Goal: Transaction & Acquisition: Purchase product/service

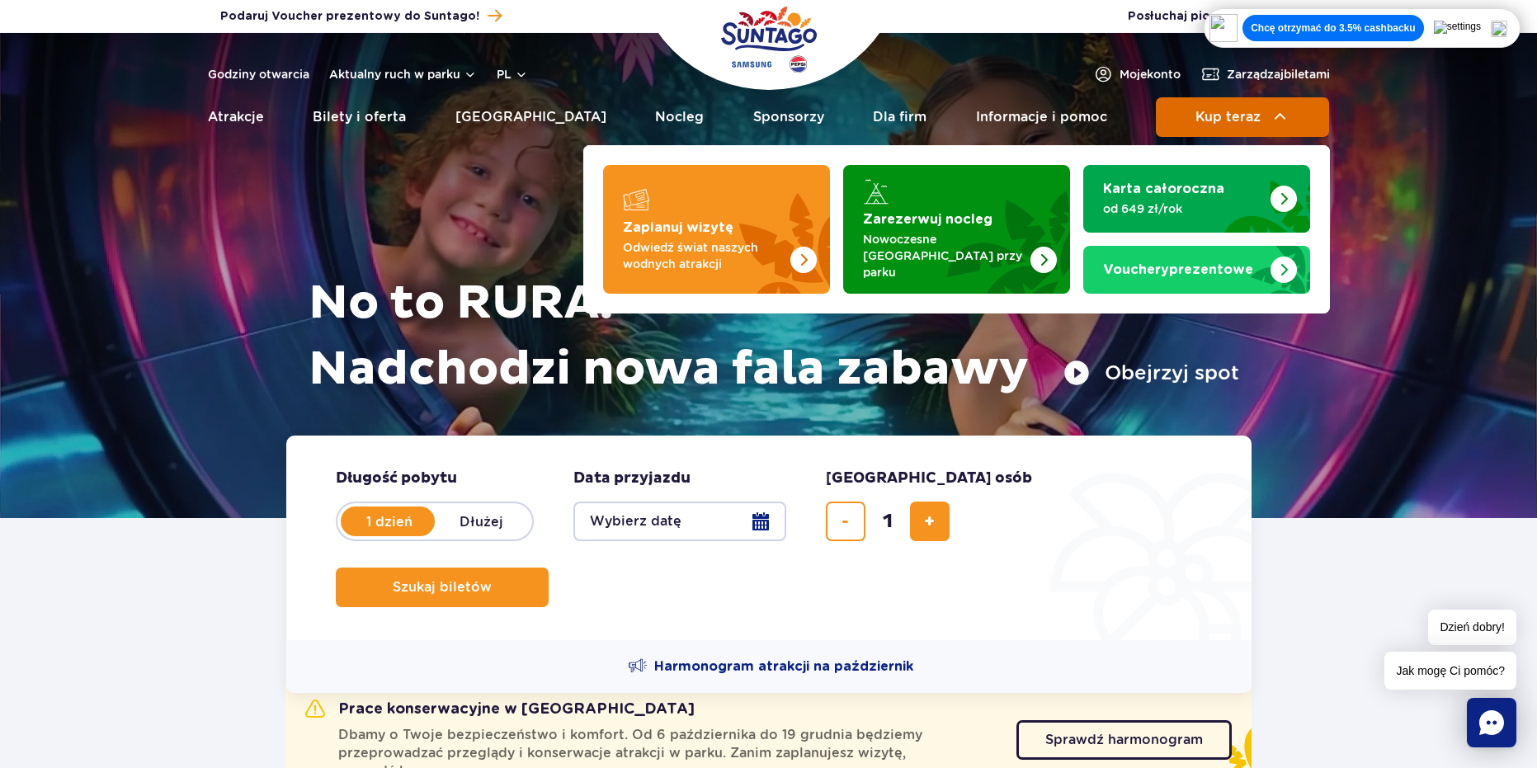
click at [1231, 107] on button "Kup teraz" at bounding box center [1242, 117] width 173 height 40
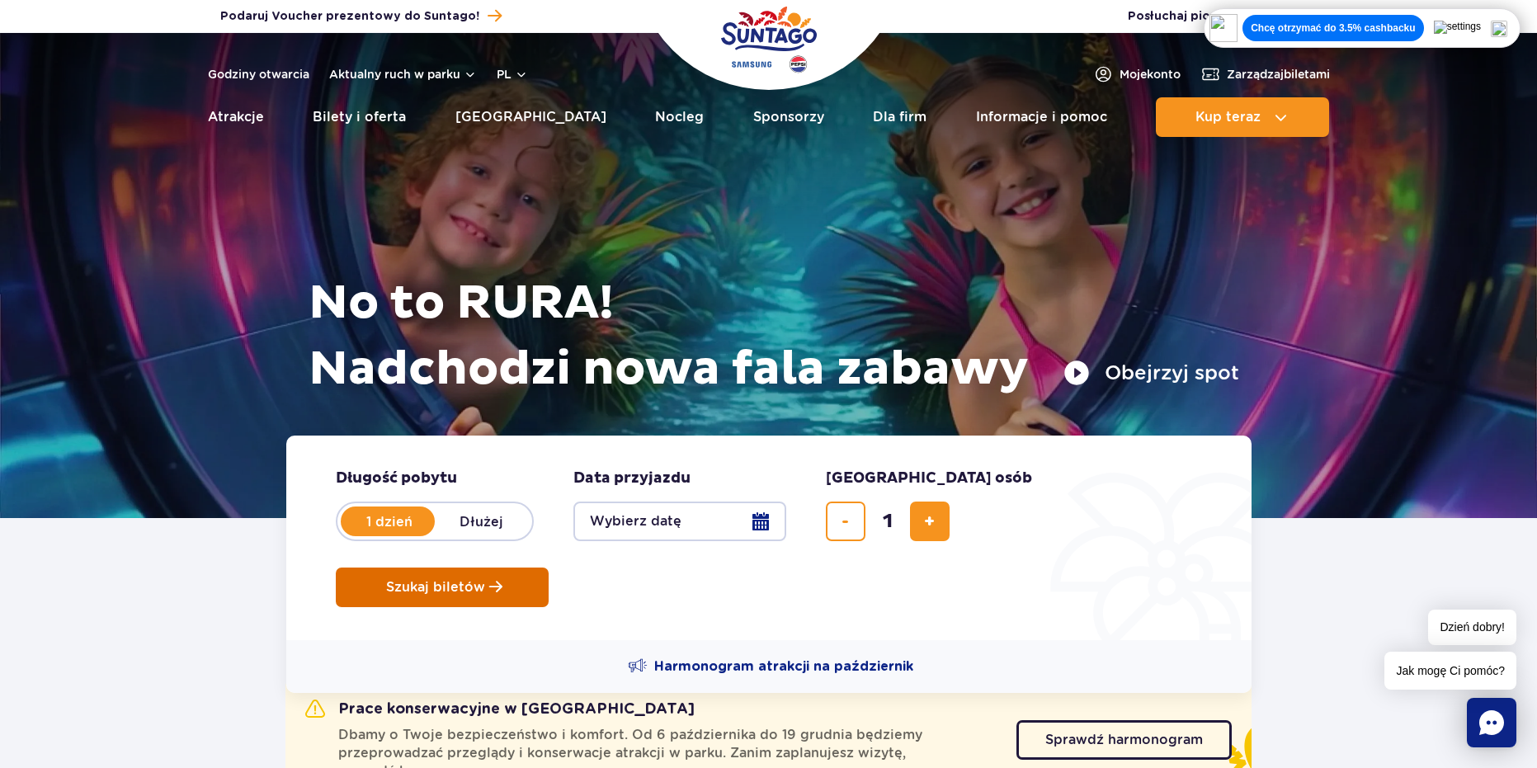
click at [485, 580] on span "Szukaj biletów" at bounding box center [435, 587] width 99 height 15
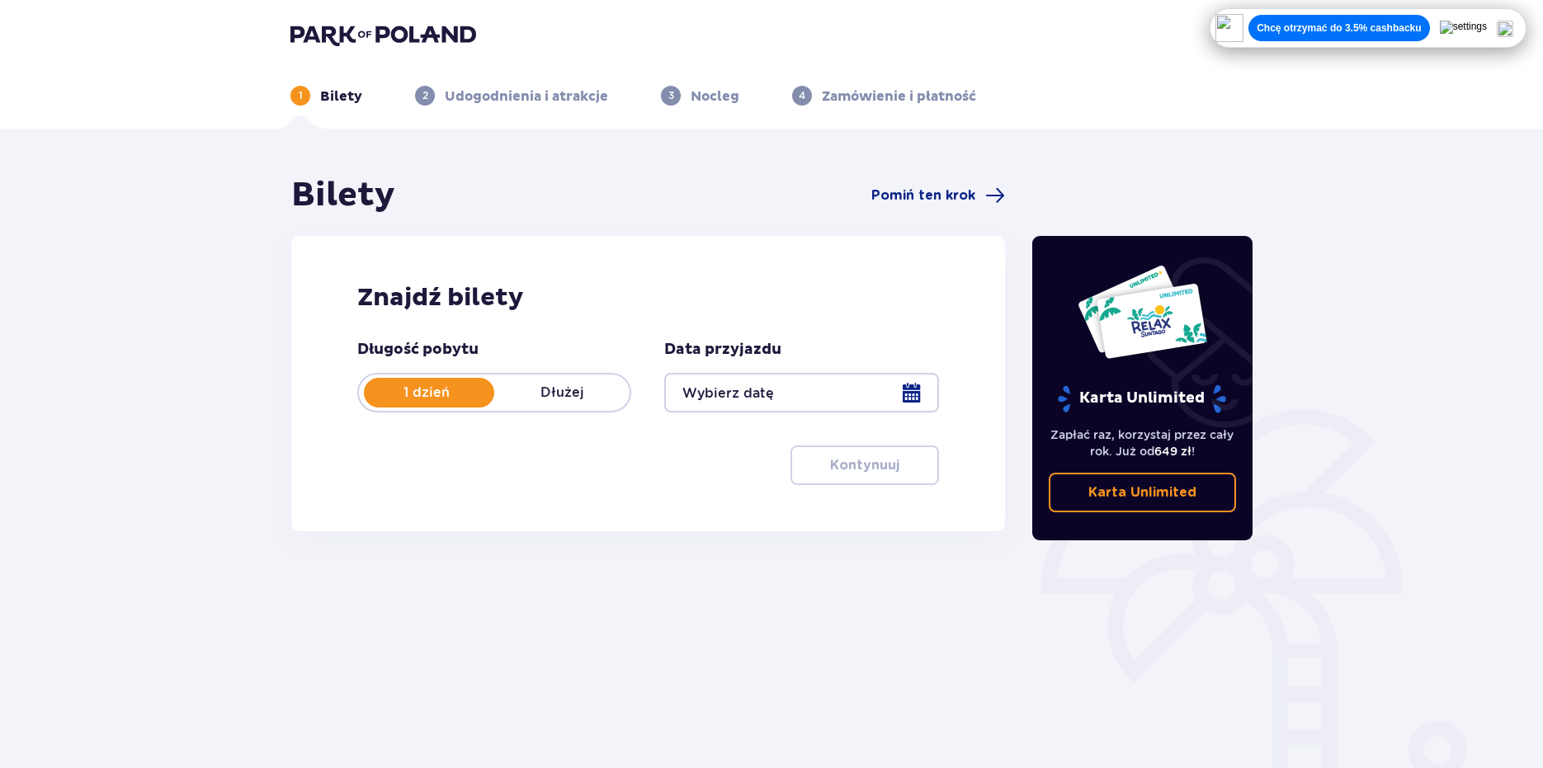
click at [848, 398] on div at bounding box center [801, 393] width 274 height 40
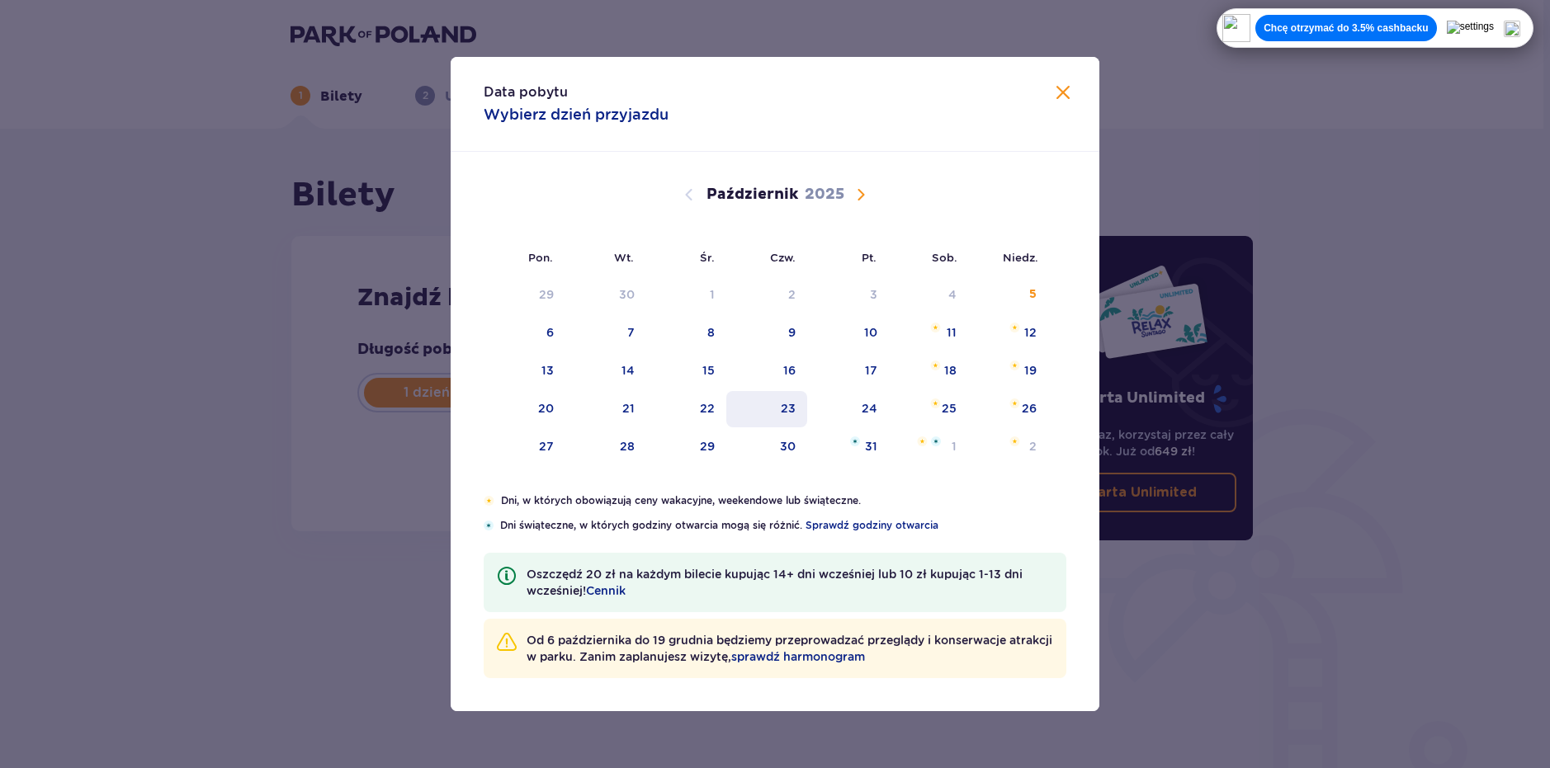
click at [785, 405] on div "23" at bounding box center [788, 408] width 15 height 17
type input "23.10.25"
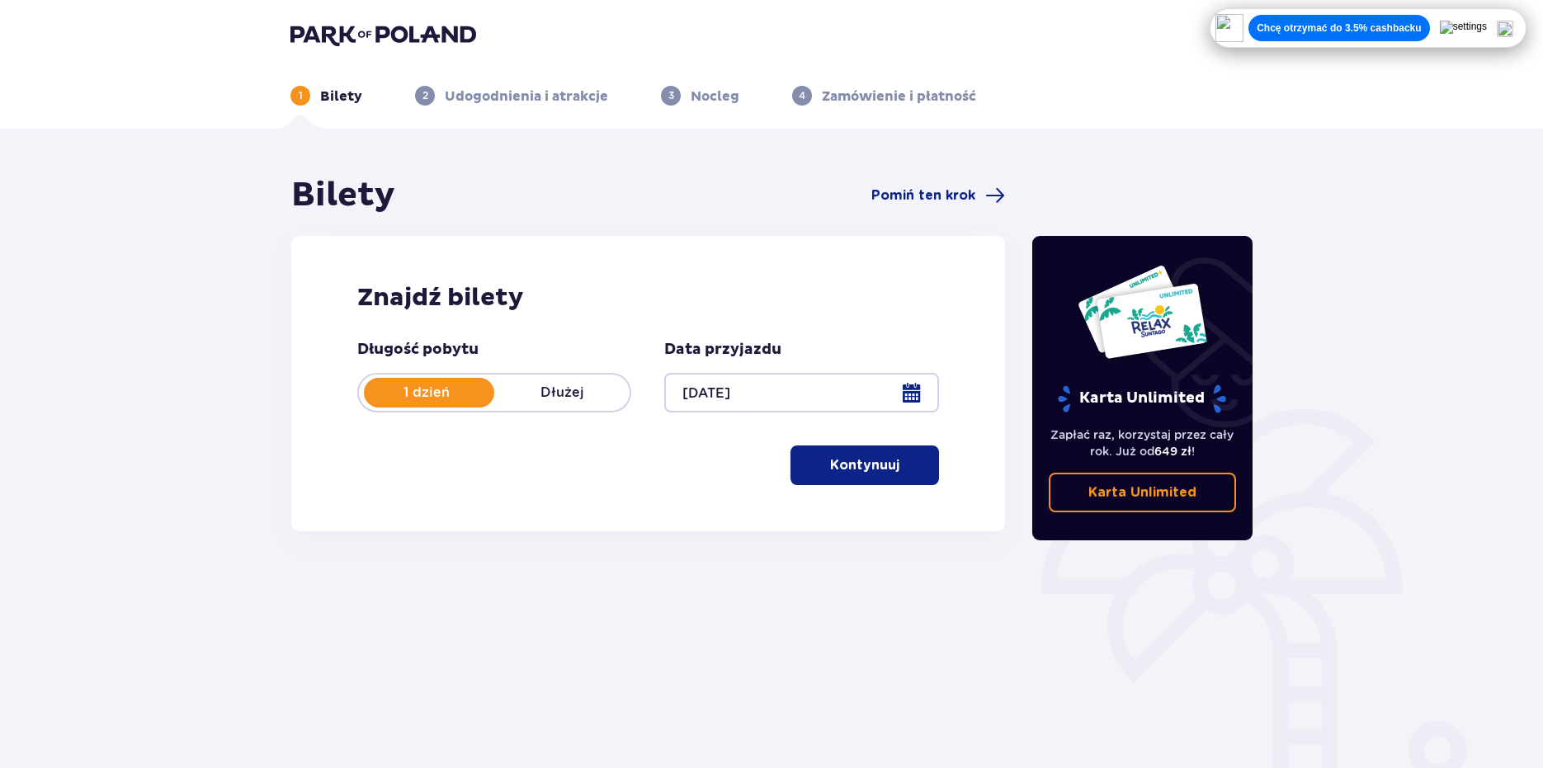
click at [856, 469] on p "Kontynuuj" at bounding box center [864, 465] width 69 height 18
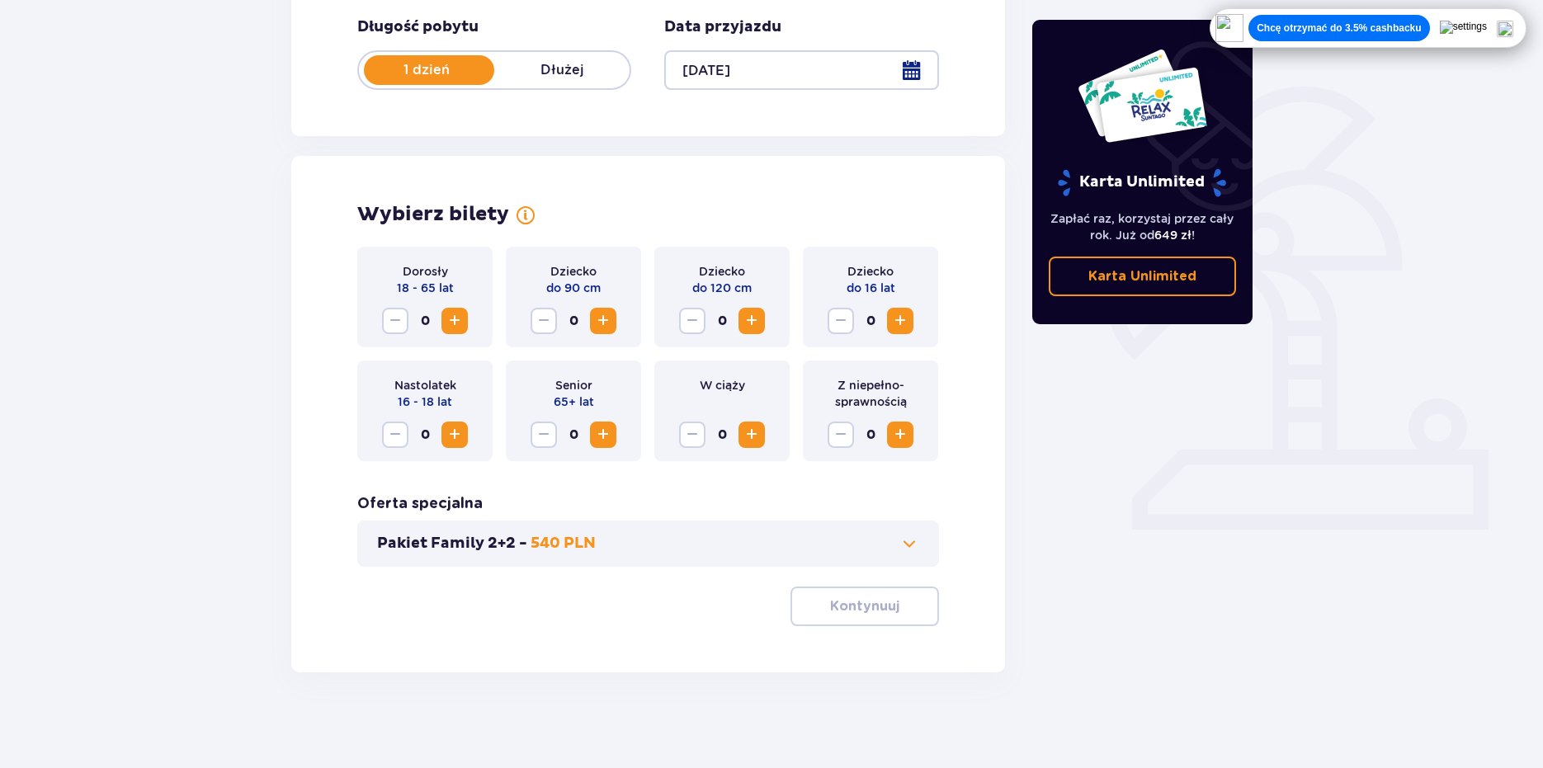
scroll to position [326, 0]
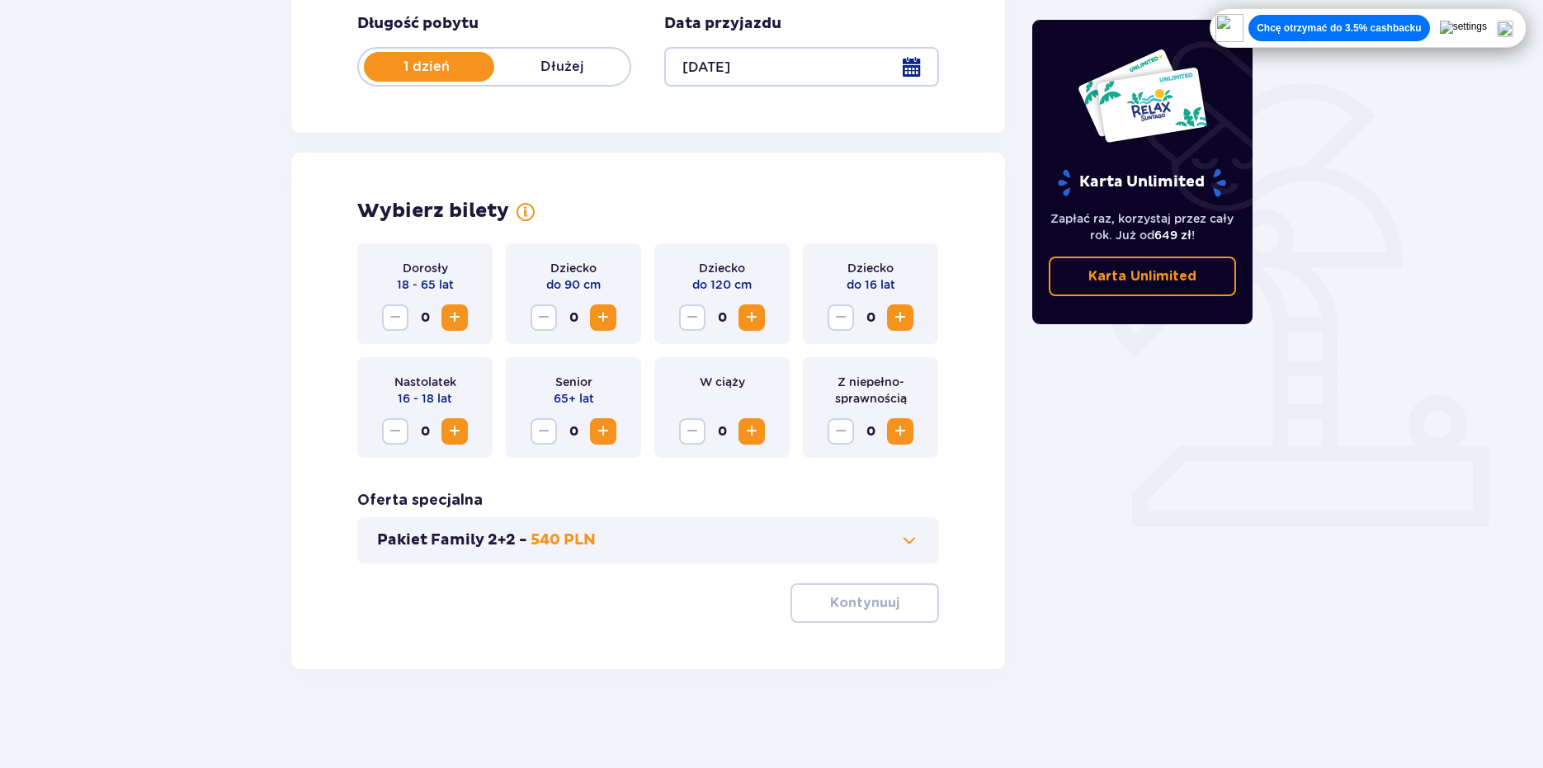
click at [458, 427] on span "Zwiększ" at bounding box center [455, 432] width 20 height 20
click at [834, 608] on p "Kontynuuj" at bounding box center [864, 603] width 69 height 18
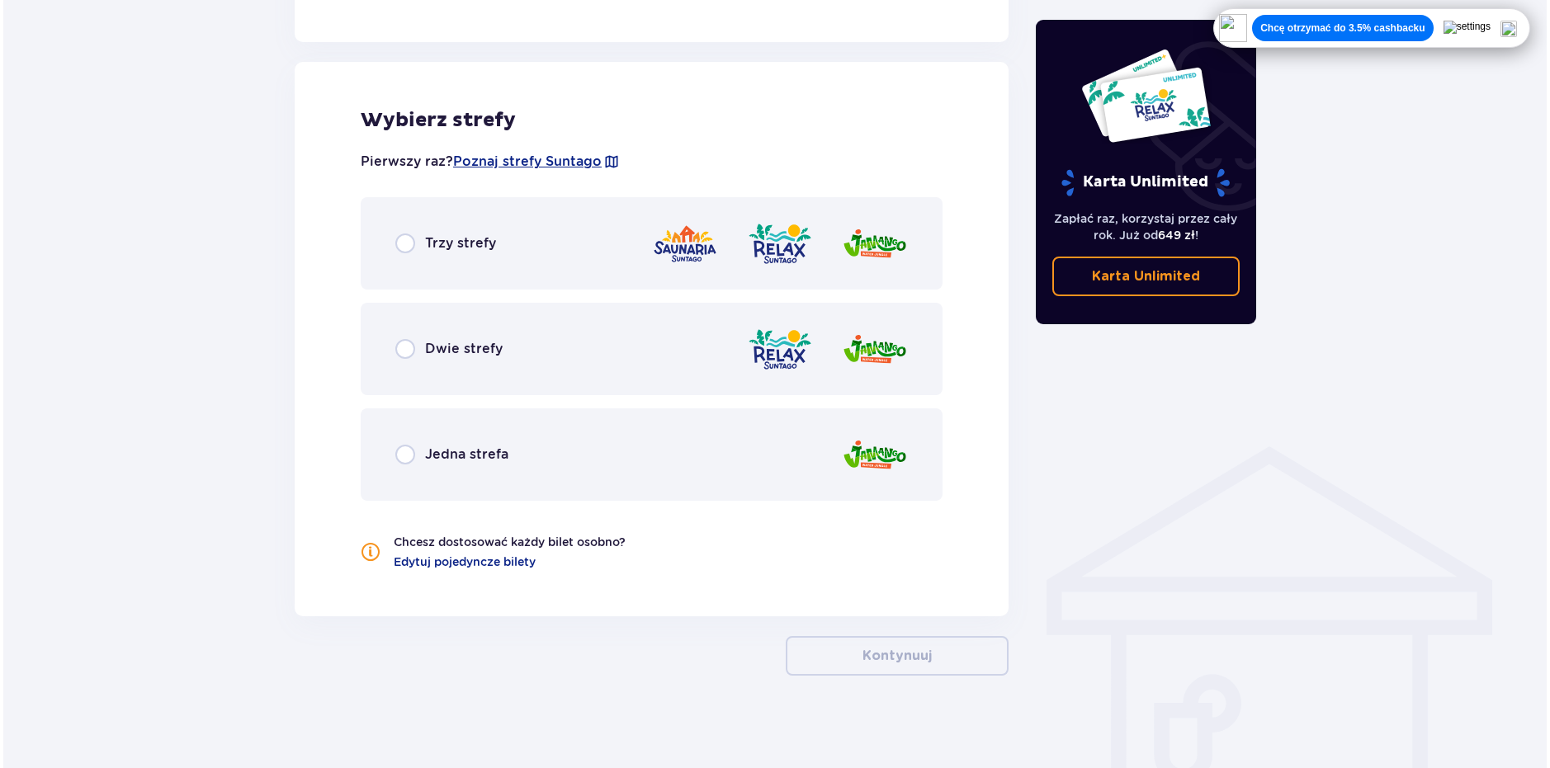
scroll to position [900, 0]
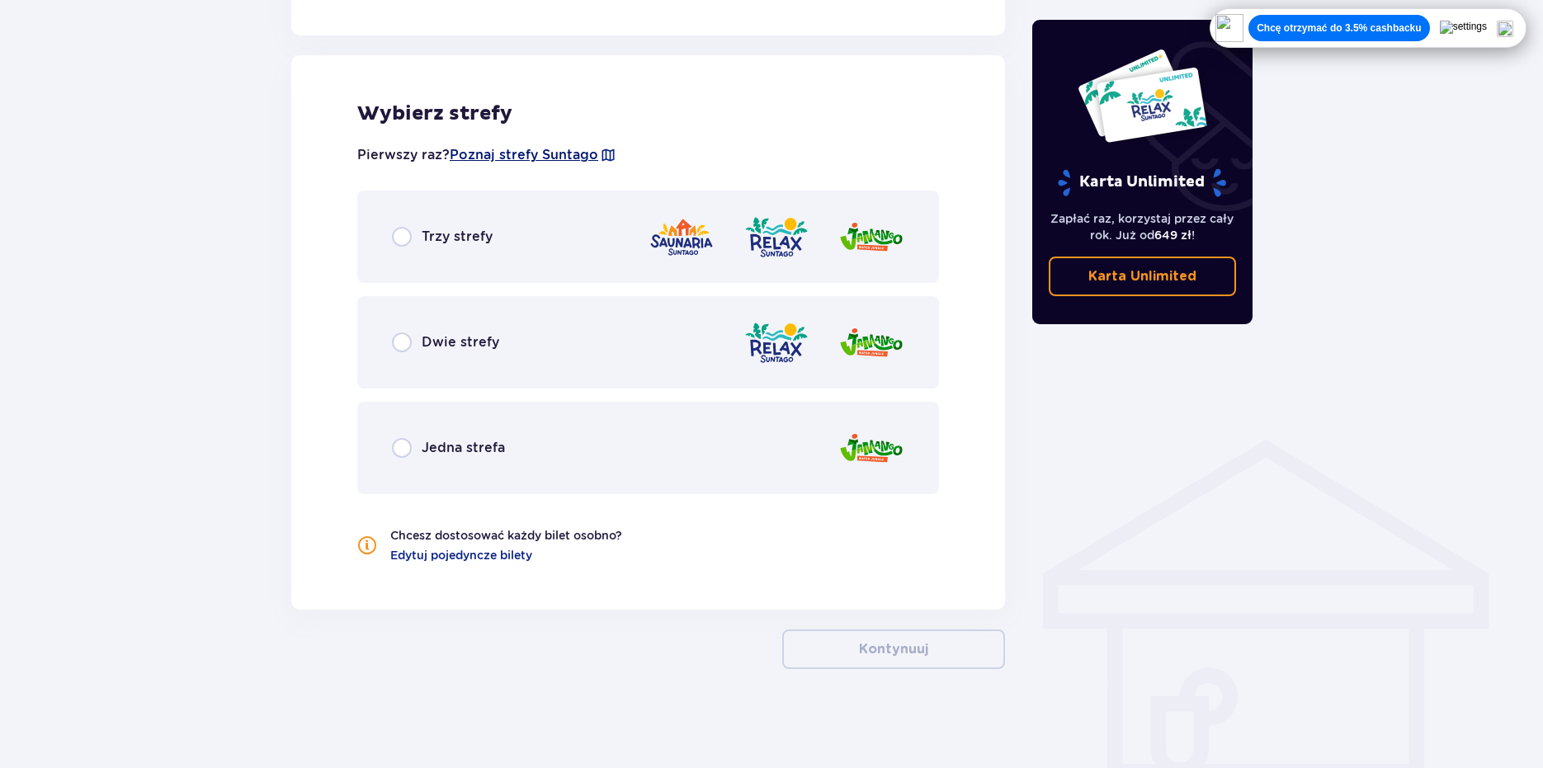
click at [504, 155] on span "Poznaj strefy Suntago" at bounding box center [524, 155] width 149 height 18
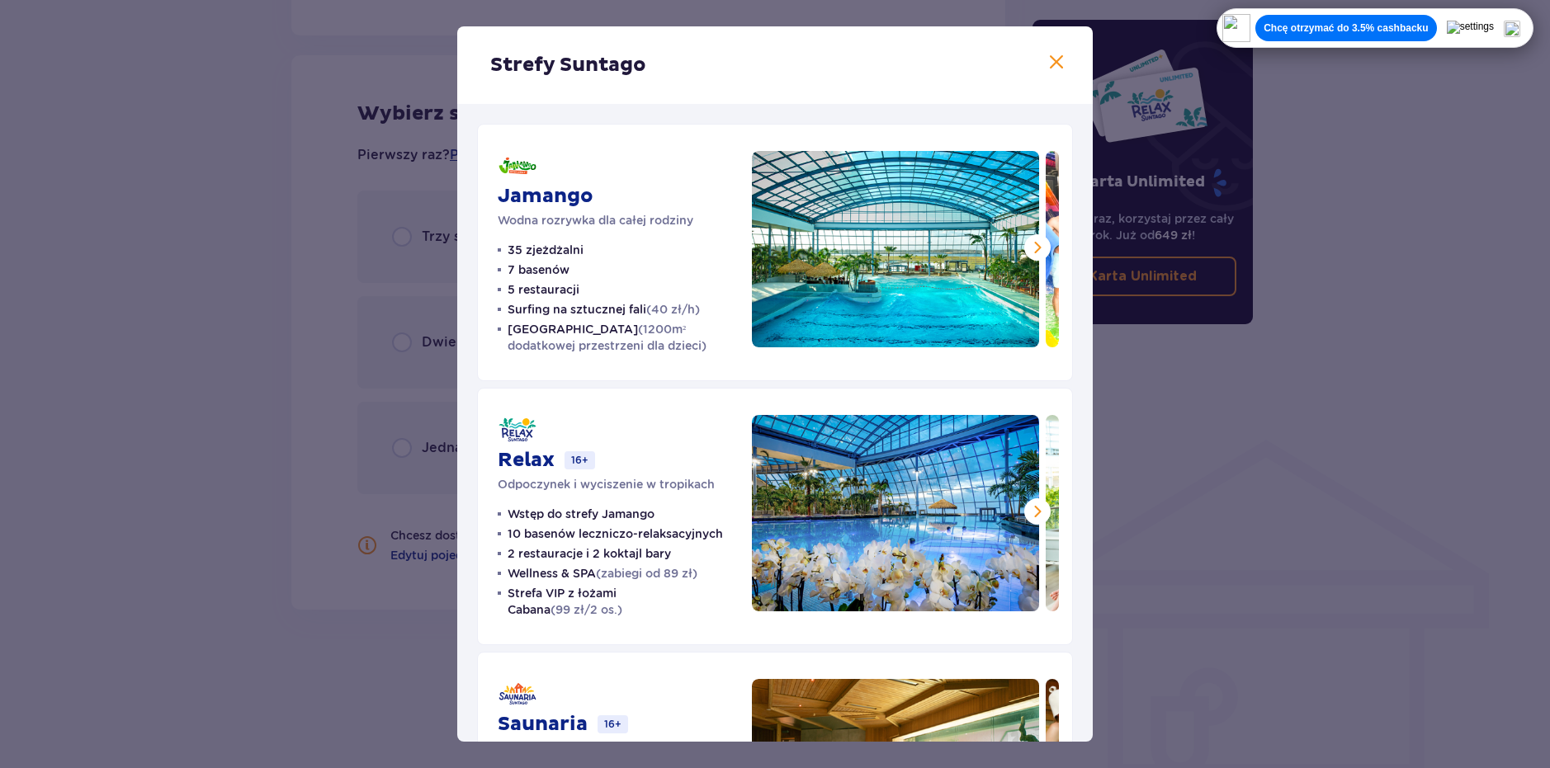
click at [1035, 248] on span at bounding box center [1037, 248] width 20 height 20
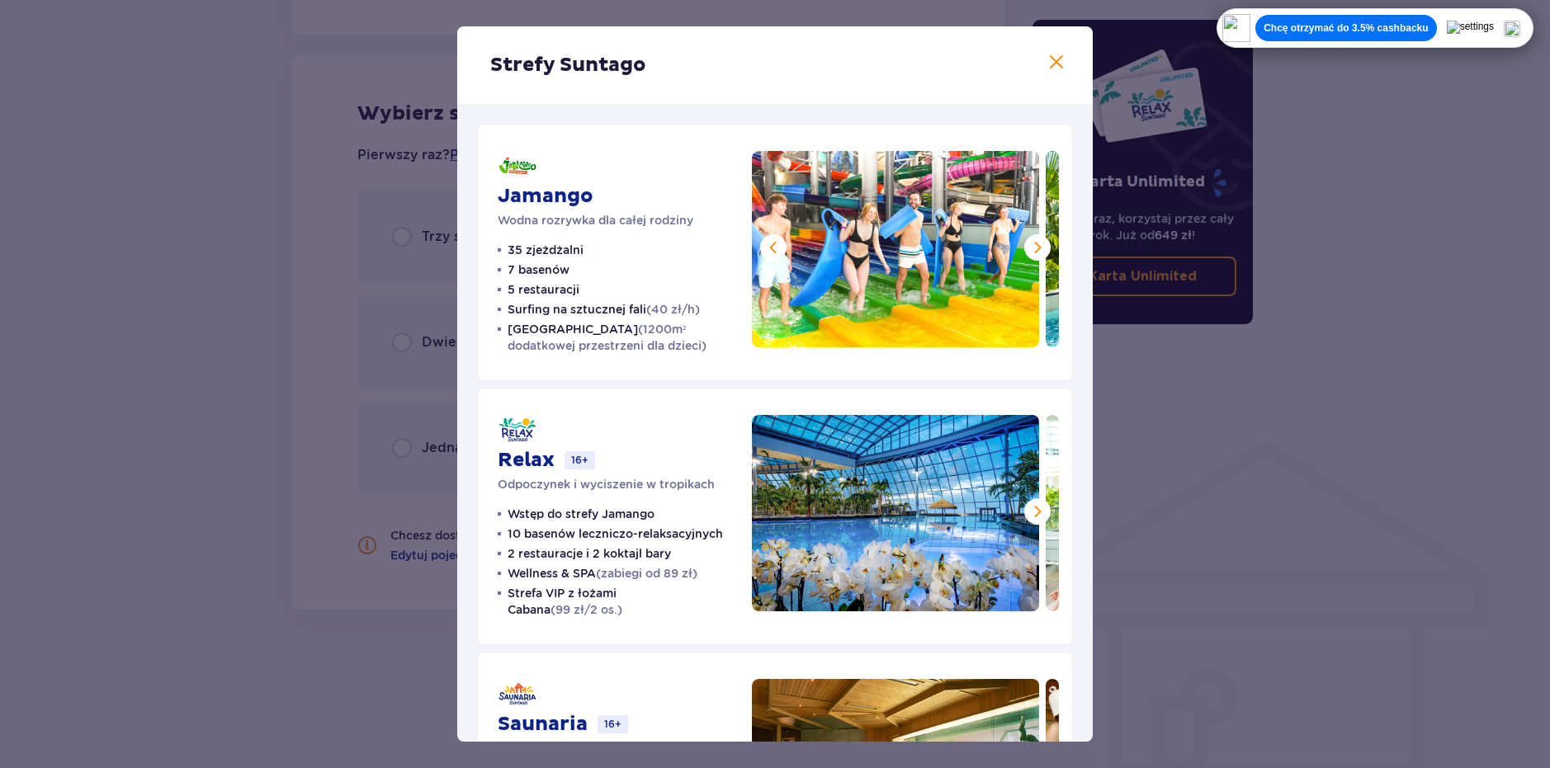
click at [1035, 248] on span at bounding box center [1037, 248] width 20 height 20
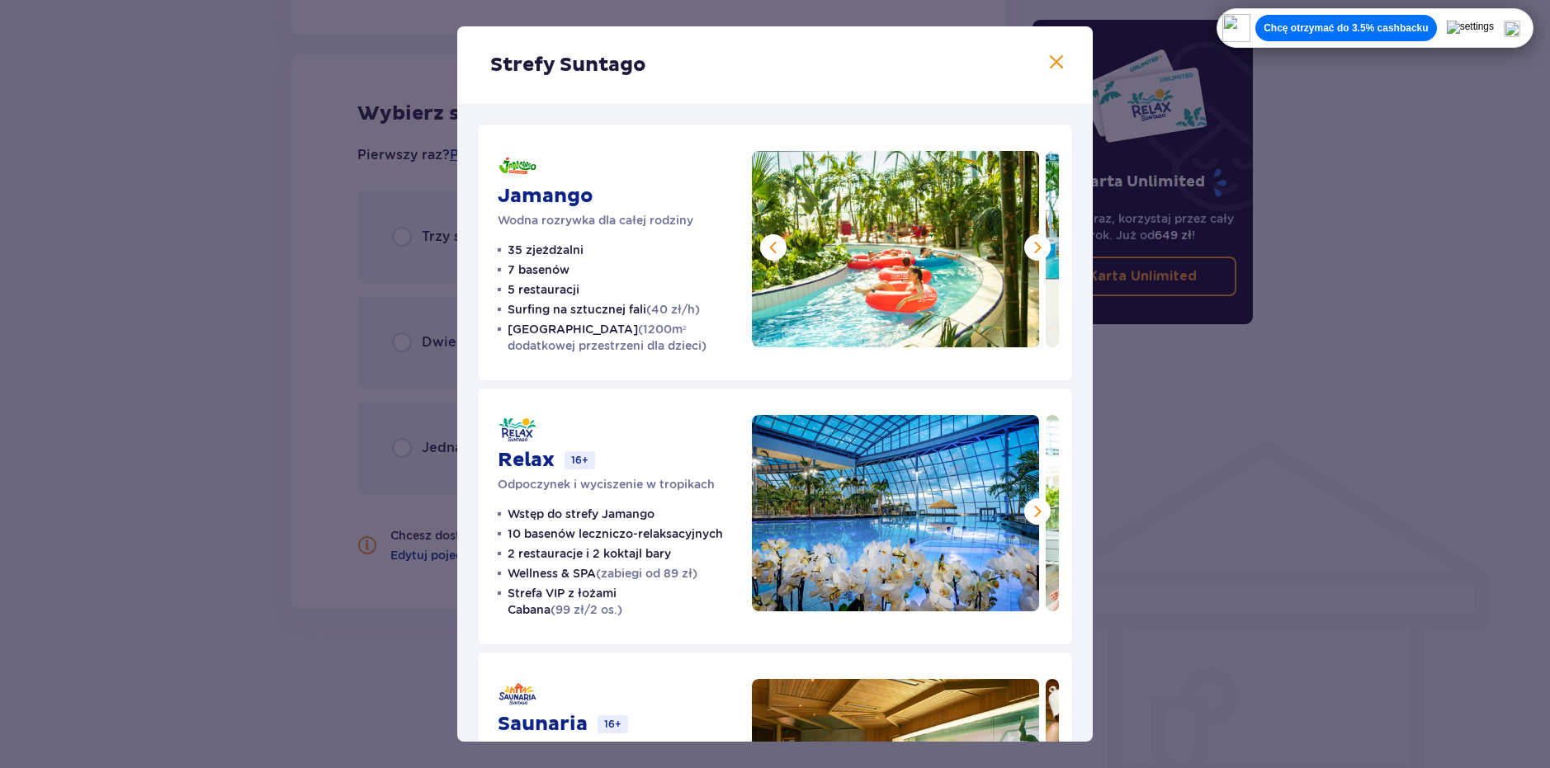
click at [1035, 248] on span at bounding box center [1037, 248] width 20 height 20
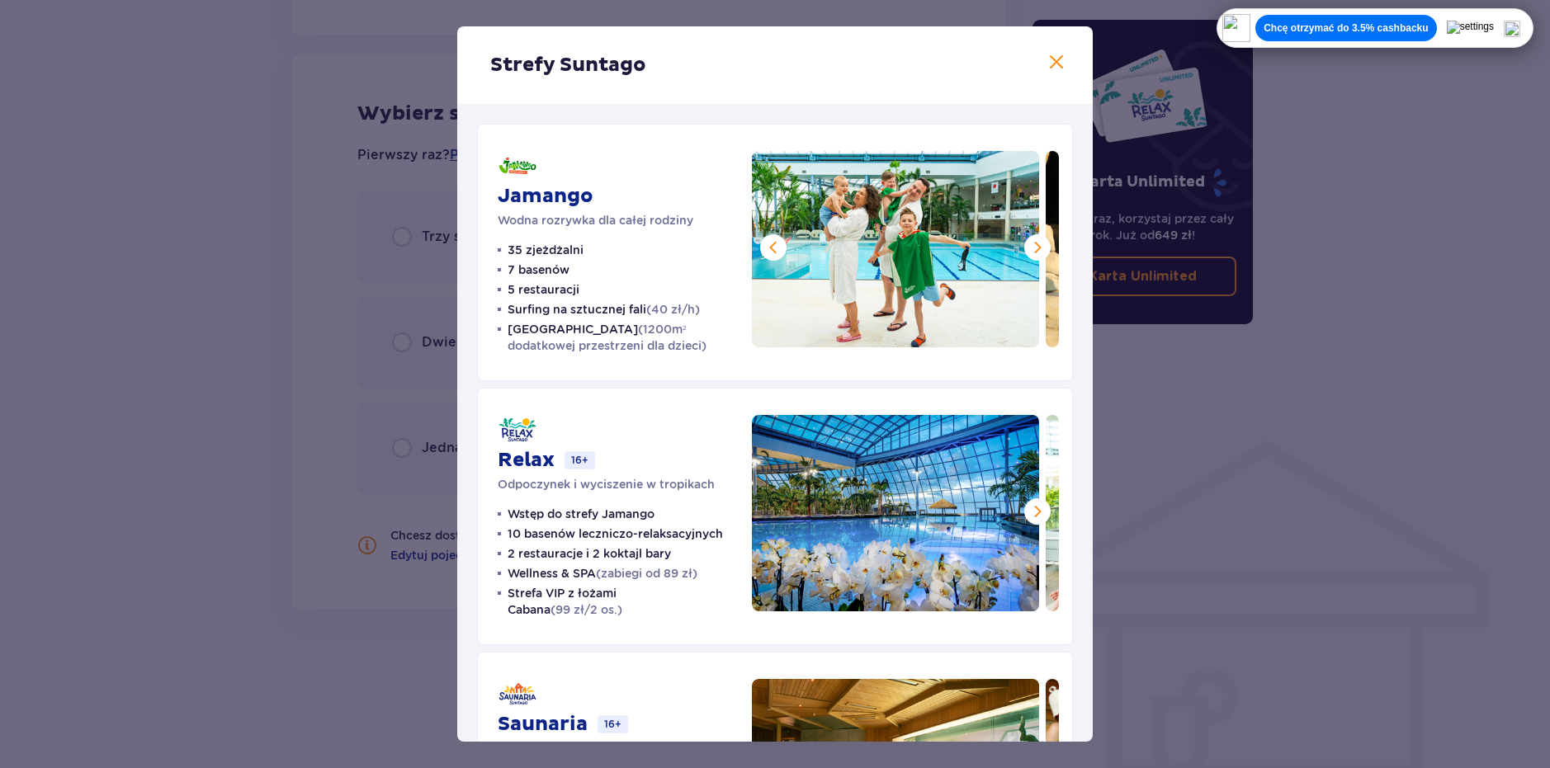
click at [1035, 248] on span at bounding box center [1037, 248] width 20 height 20
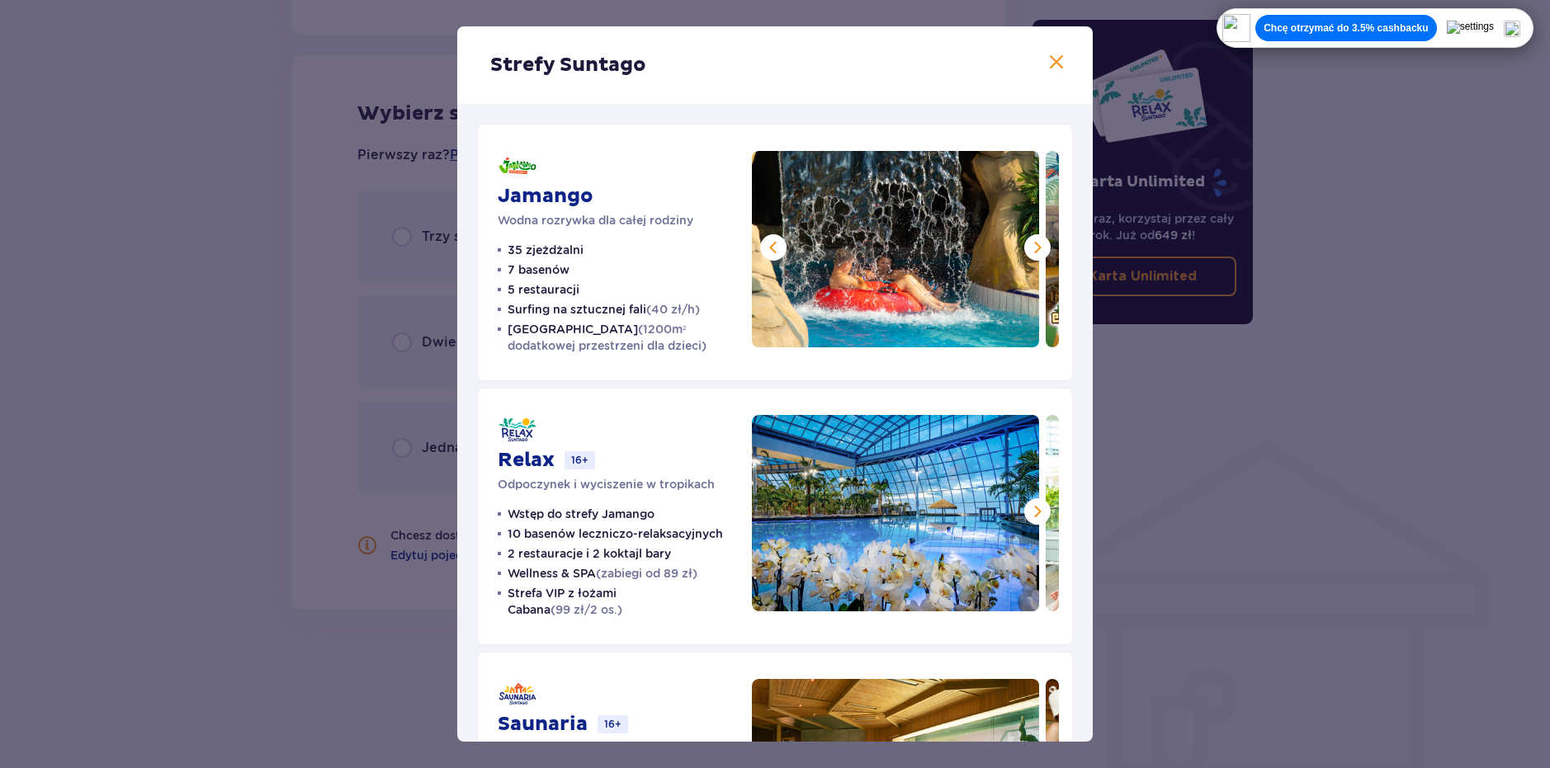
click at [1035, 248] on span at bounding box center [1037, 248] width 20 height 20
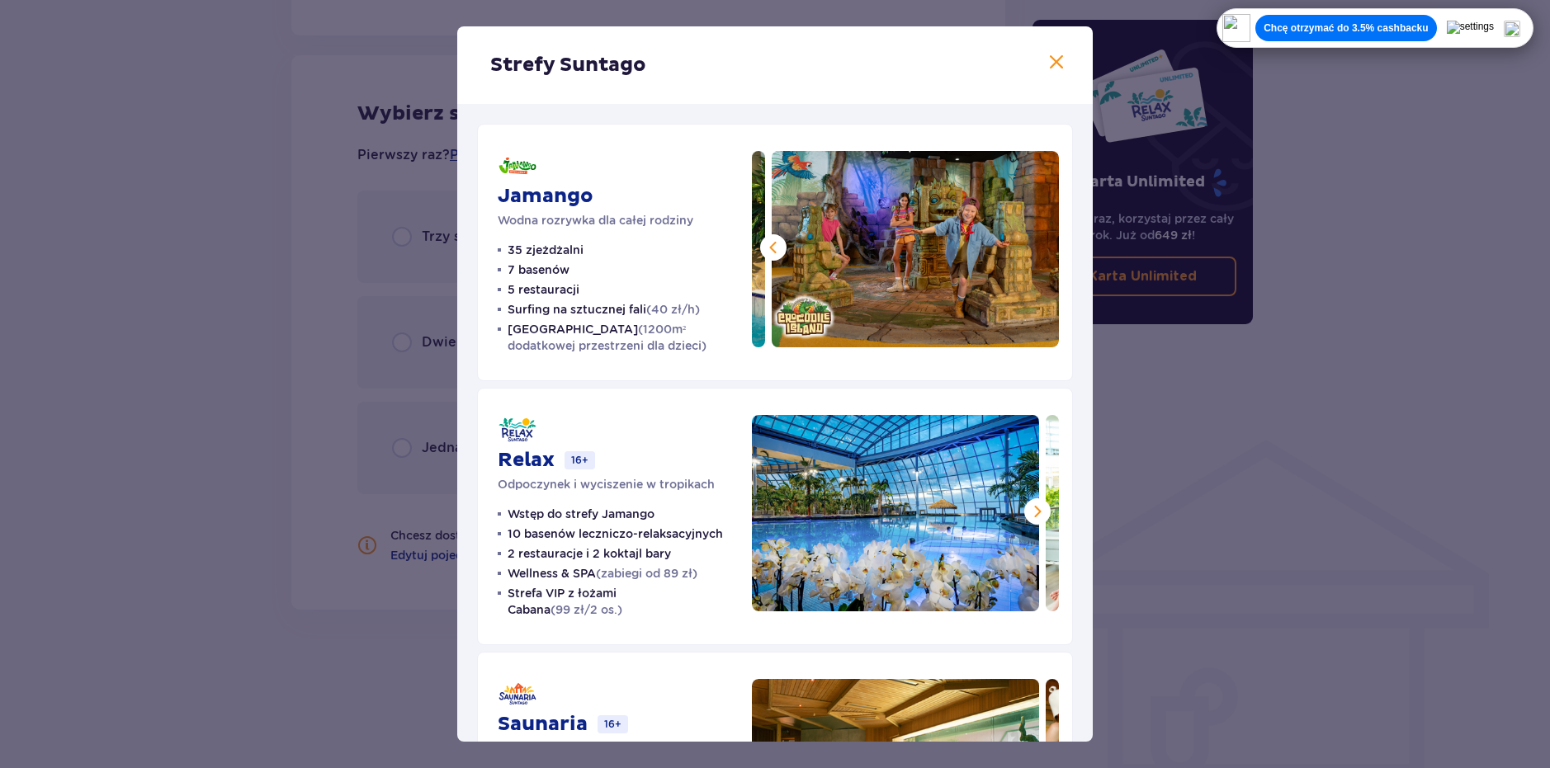
click at [1048, 63] on span at bounding box center [1056, 63] width 20 height 20
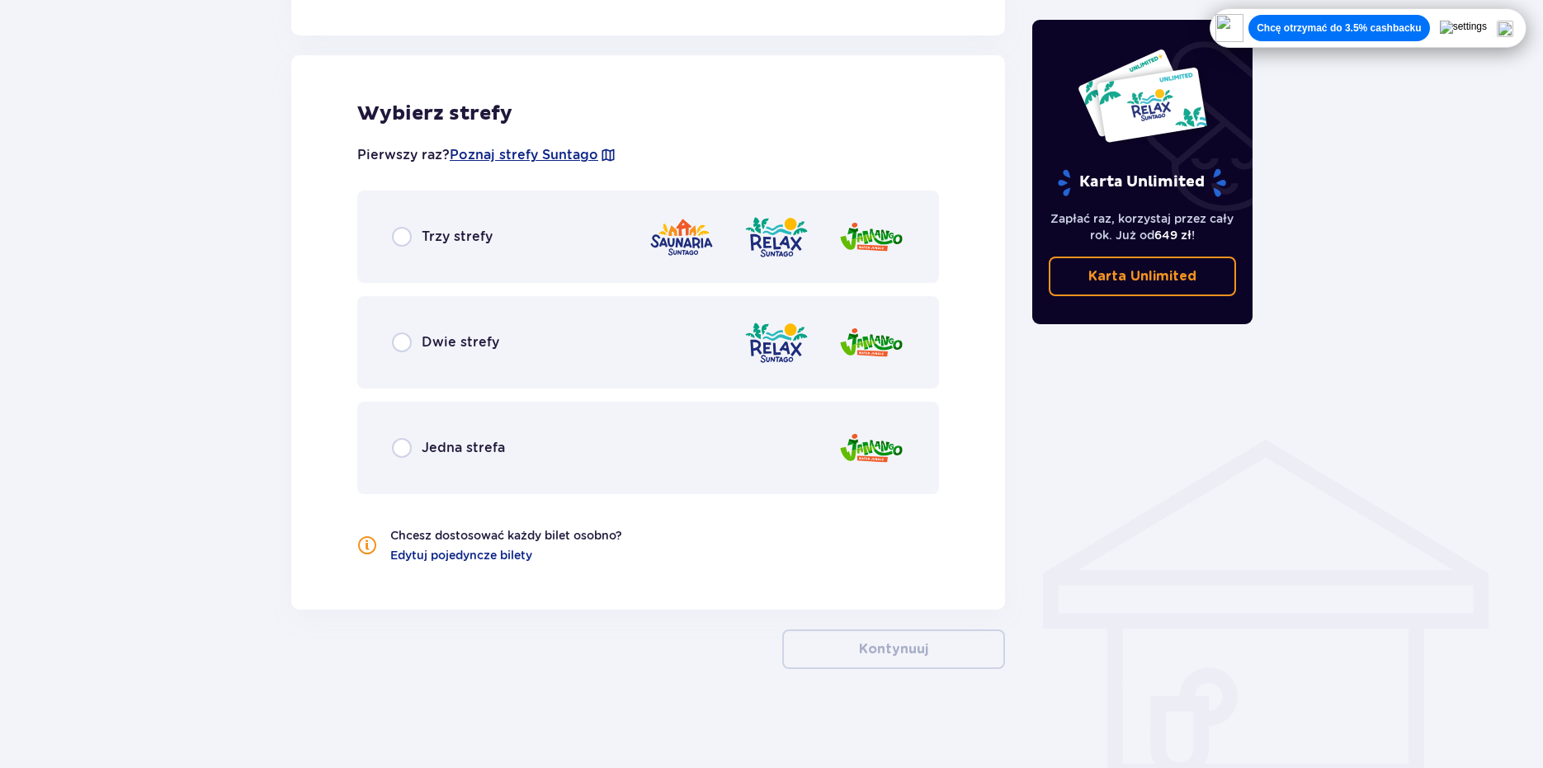
click at [529, 455] on div "Jedna strefa" at bounding box center [648, 448] width 582 height 92
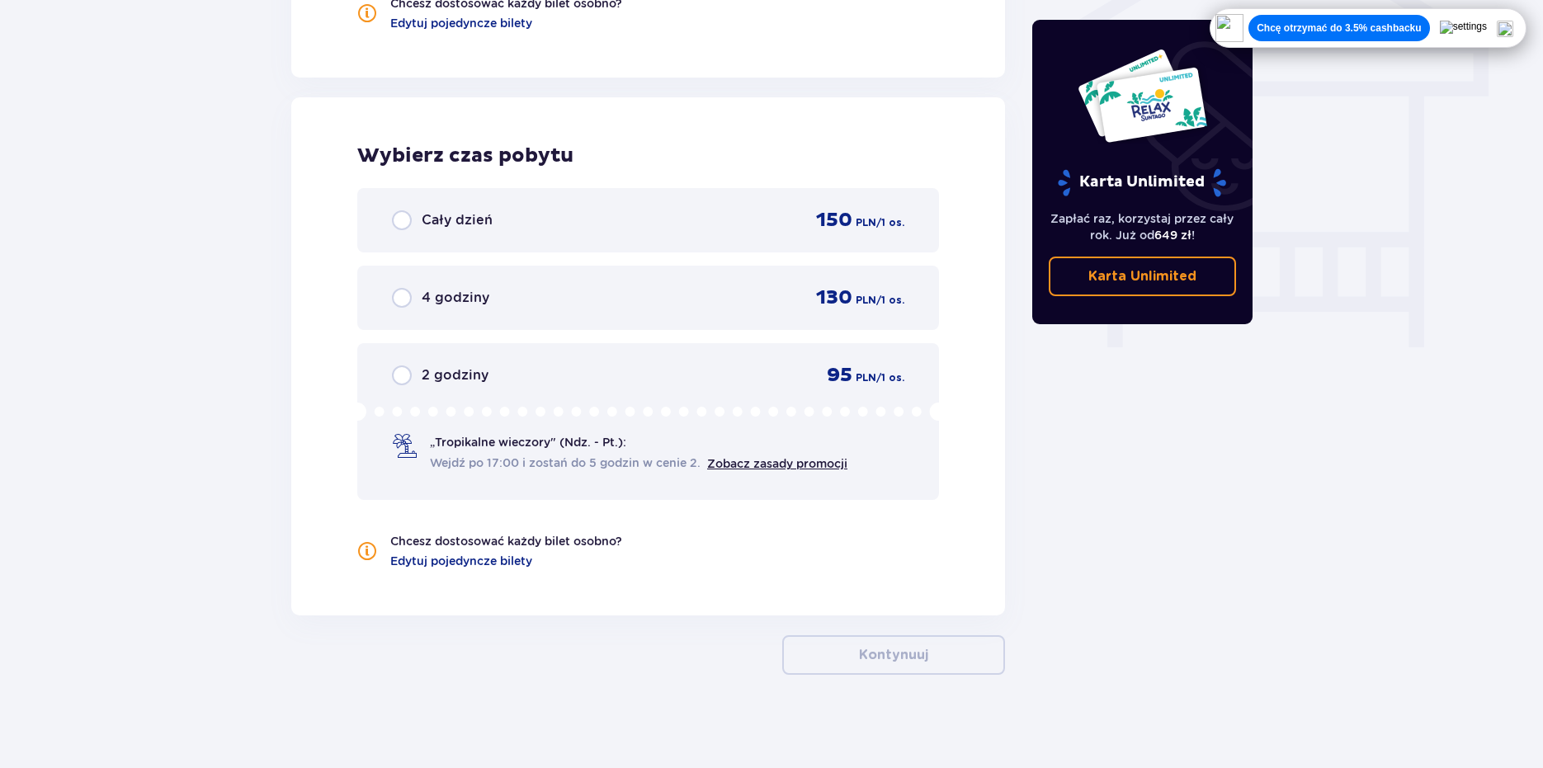
scroll to position [1438, 0]
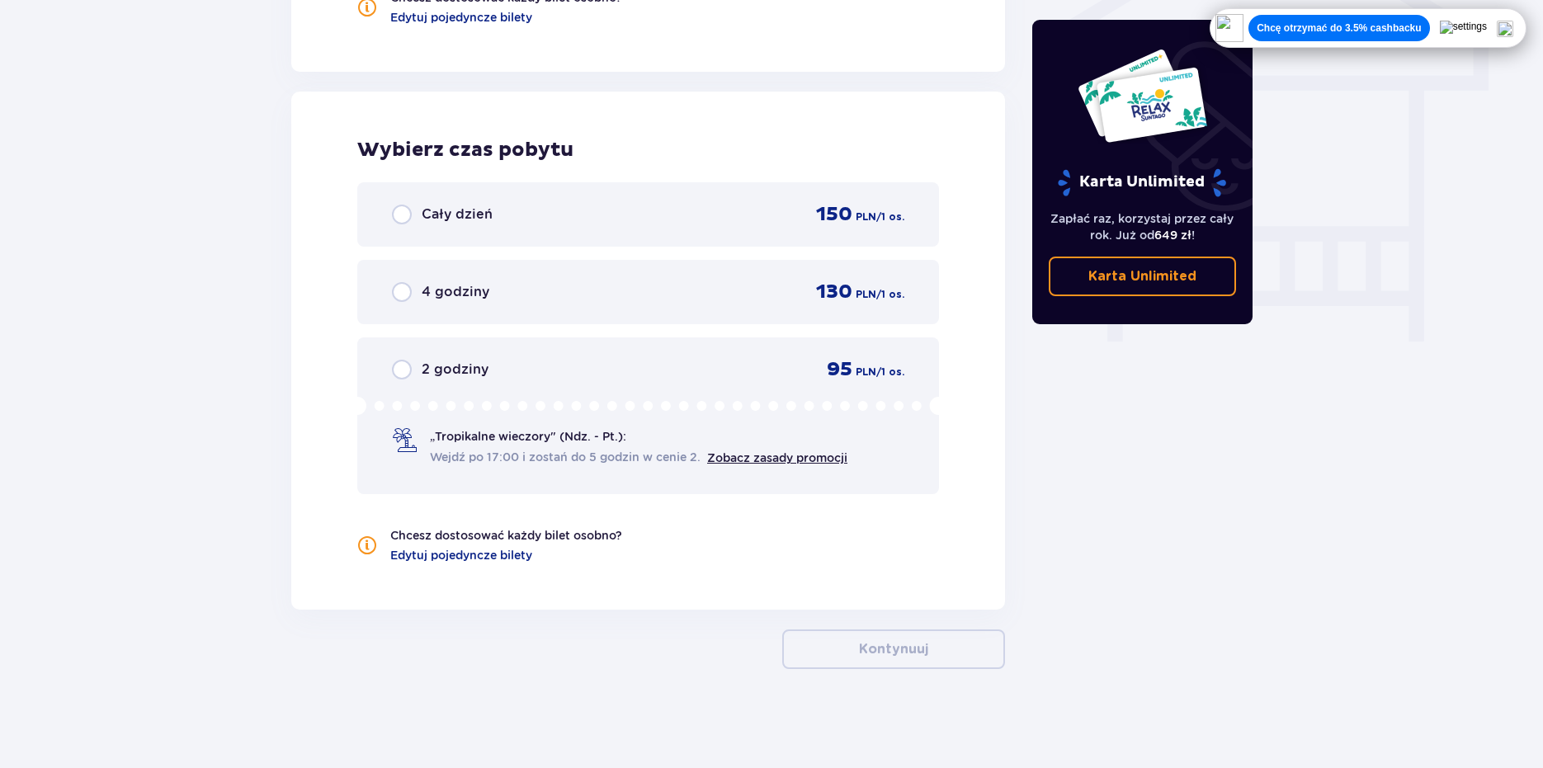
click at [568, 224] on div "Cały dzień 150 PLN / 1 os." at bounding box center [648, 214] width 512 height 25
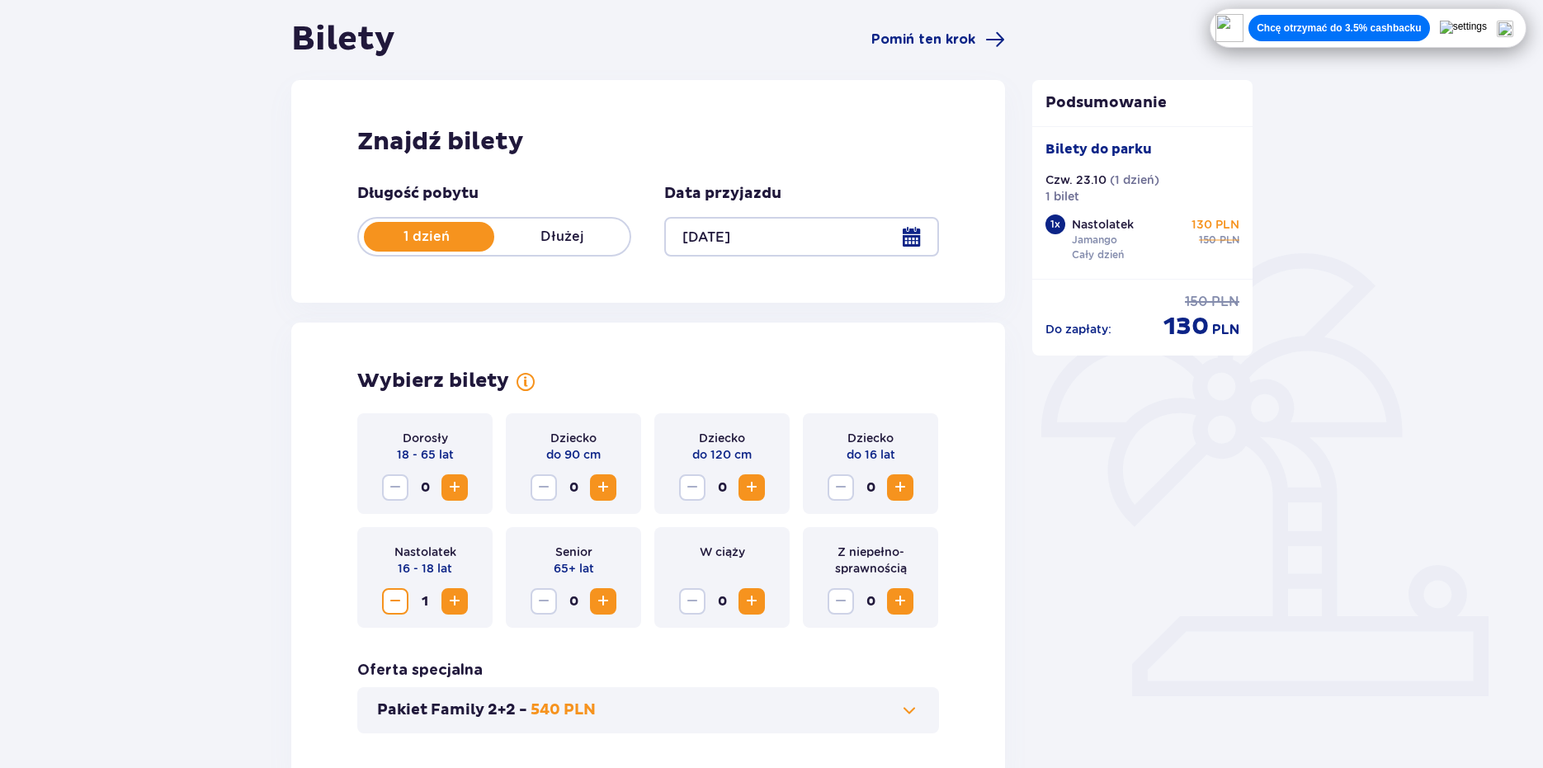
scroll to position [0, 0]
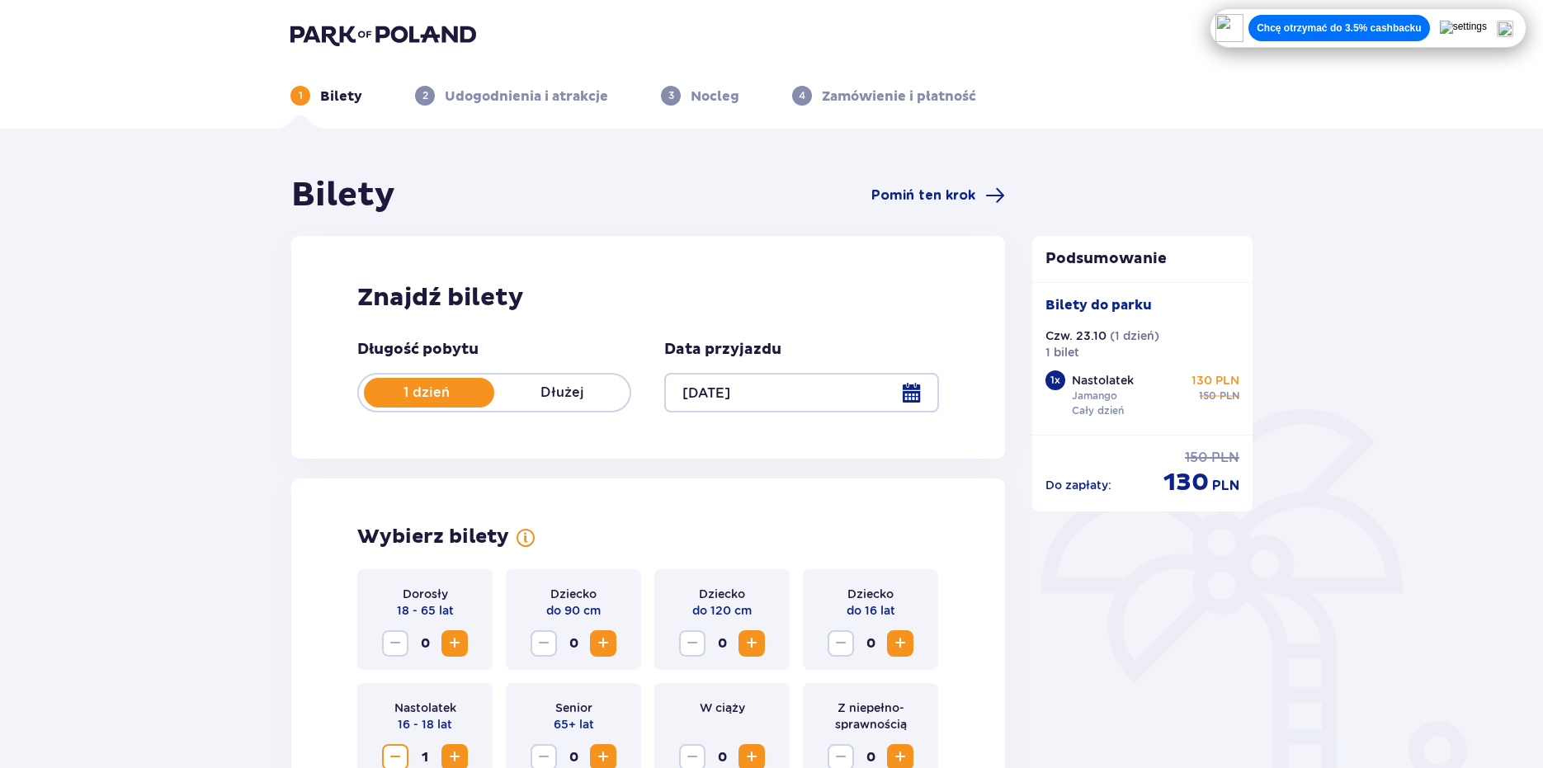
click at [327, 34] on img at bounding box center [383, 34] width 186 height 23
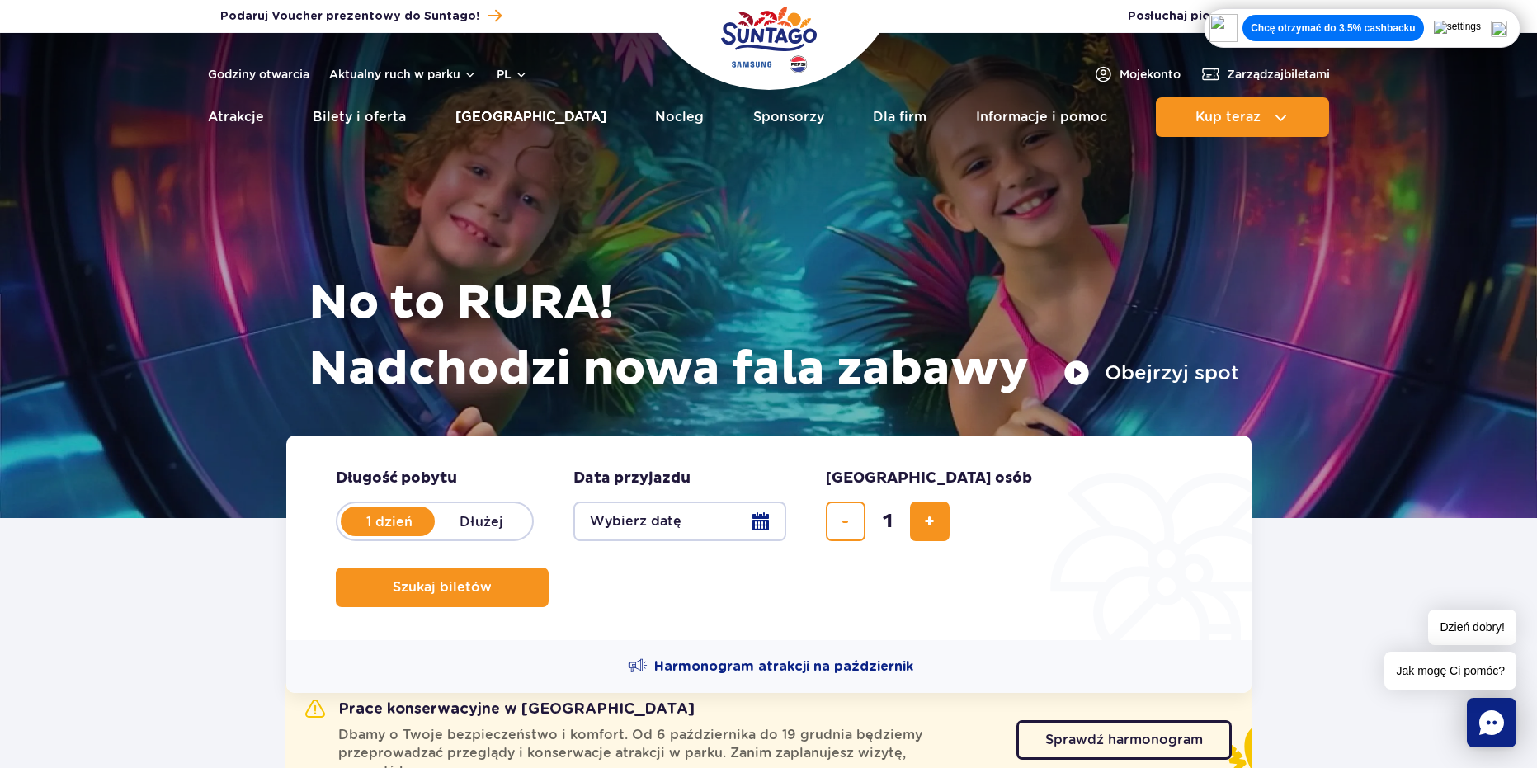
click at [534, 120] on link "[GEOGRAPHIC_DATA]" at bounding box center [530, 117] width 151 height 40
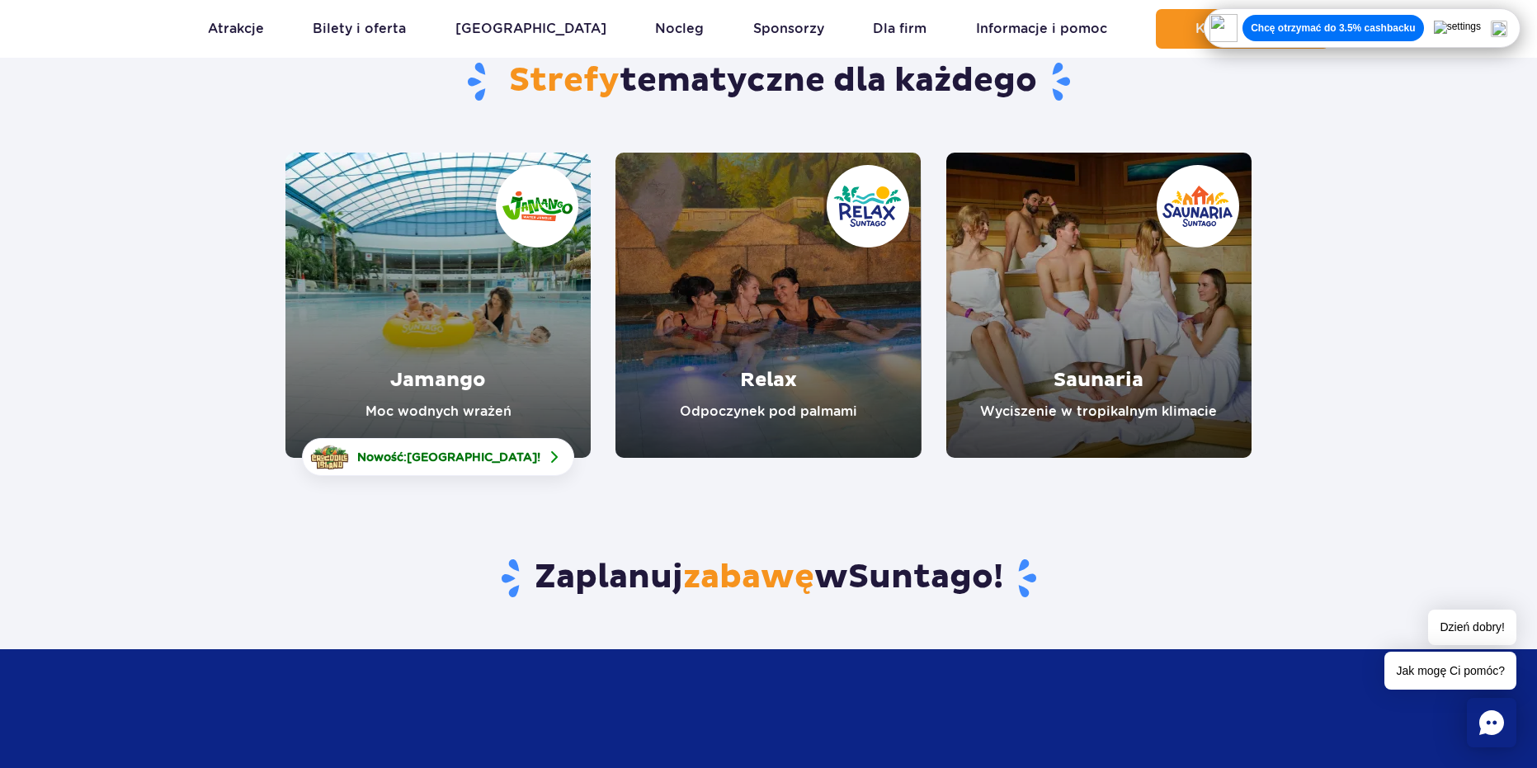
scroll to position [165, 0]
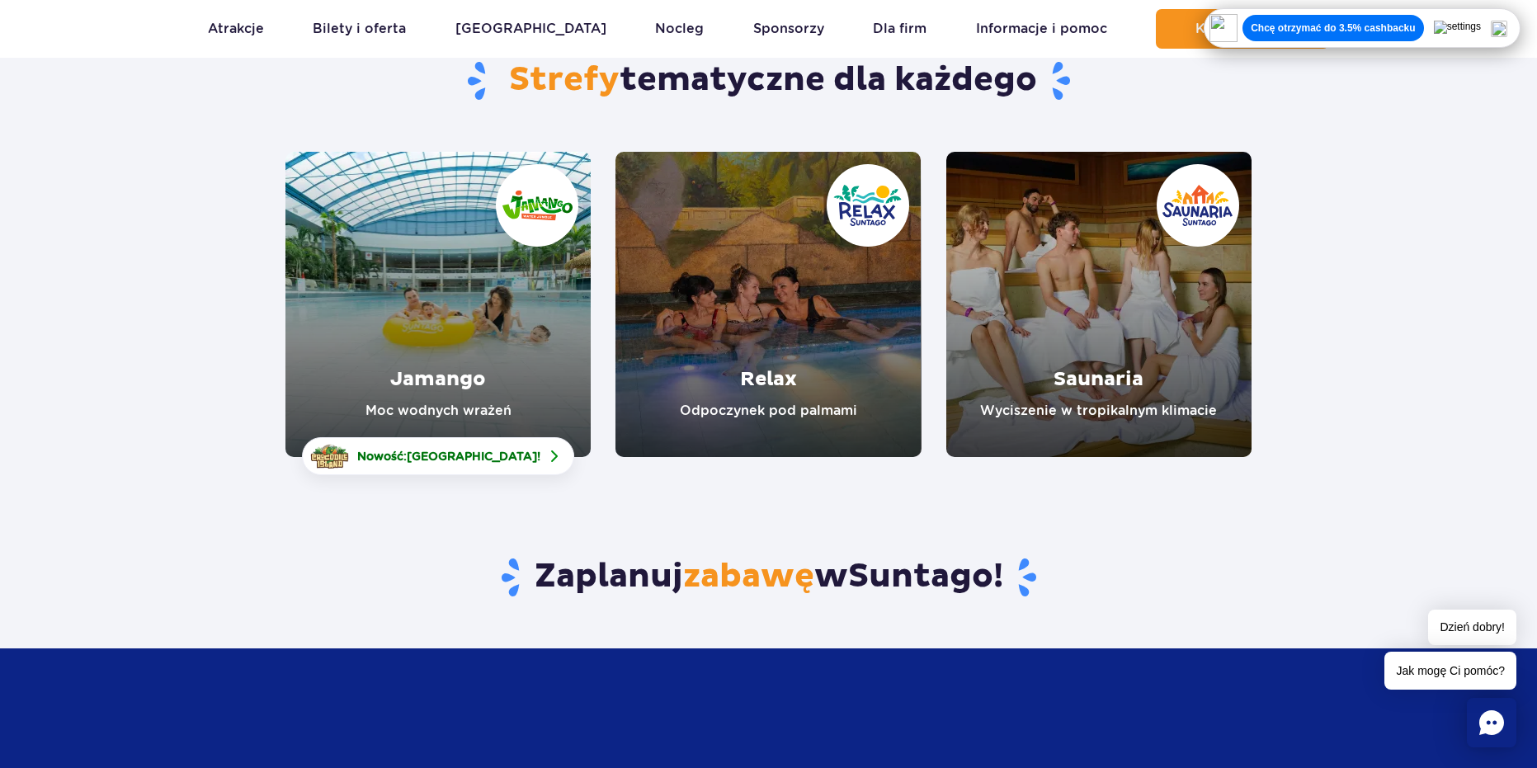
click at [481, 341] on link "Jamango" at bounding box center [437, 304] width 305 height 305
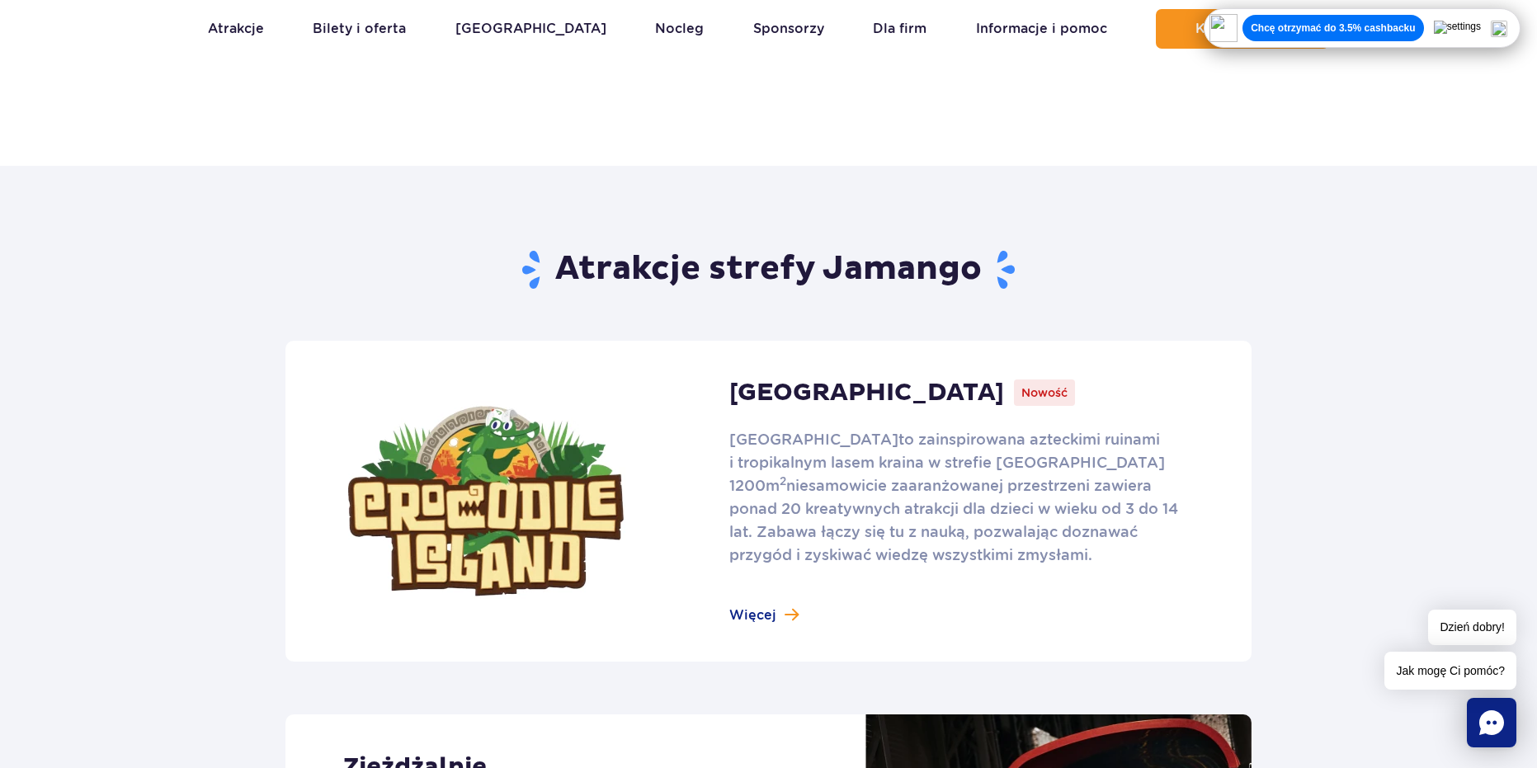
scroll to position [825, 0]
